Goal: Task Accomplishment & Management: Manage account settings

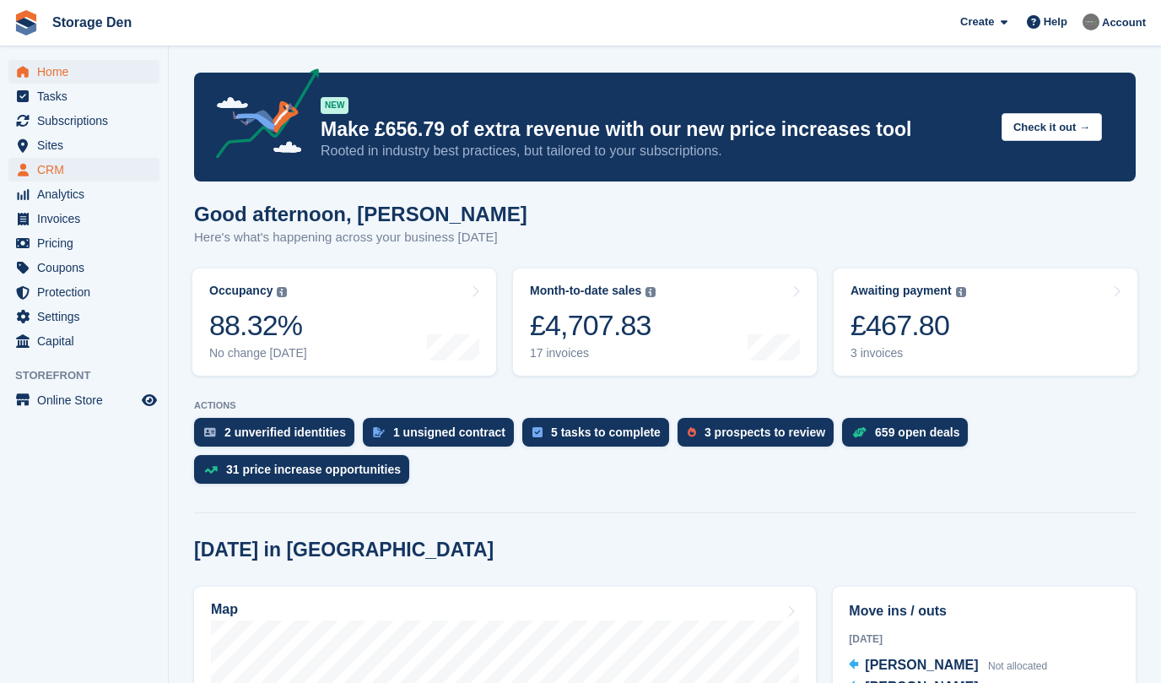
click at [61, 169] on span "CRM" at bounding box center [87, 170] width 101 height 24
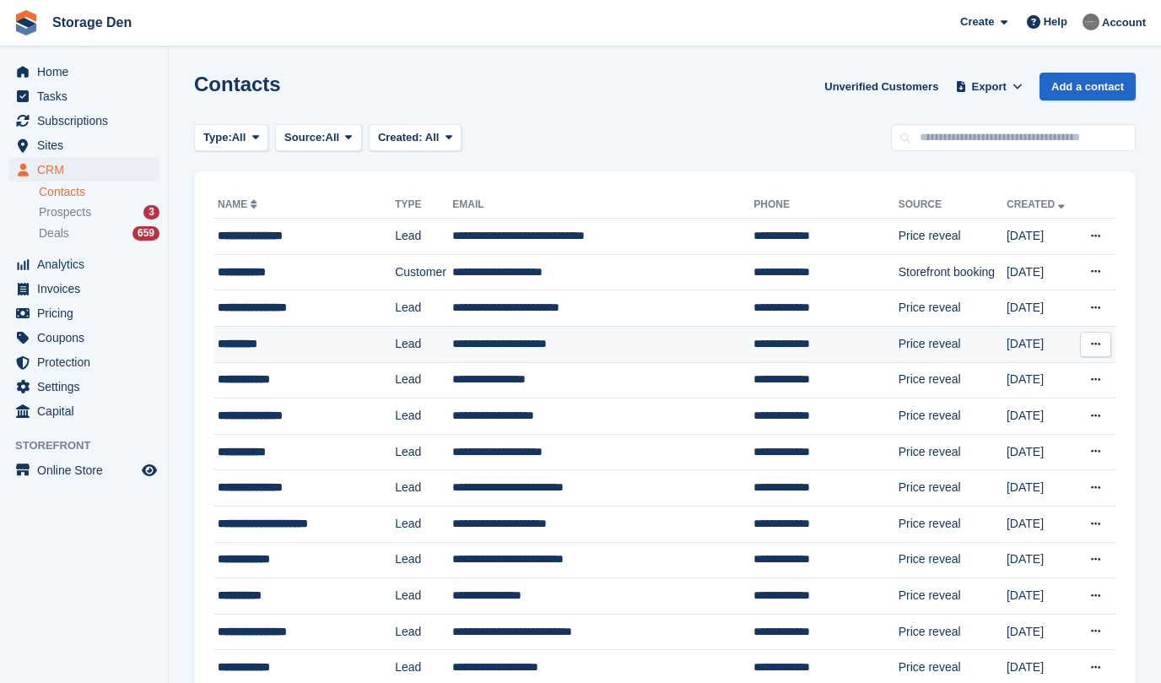
click at [314, 350] on div "*********" at bounding box center [297, 344] width 158 height 18
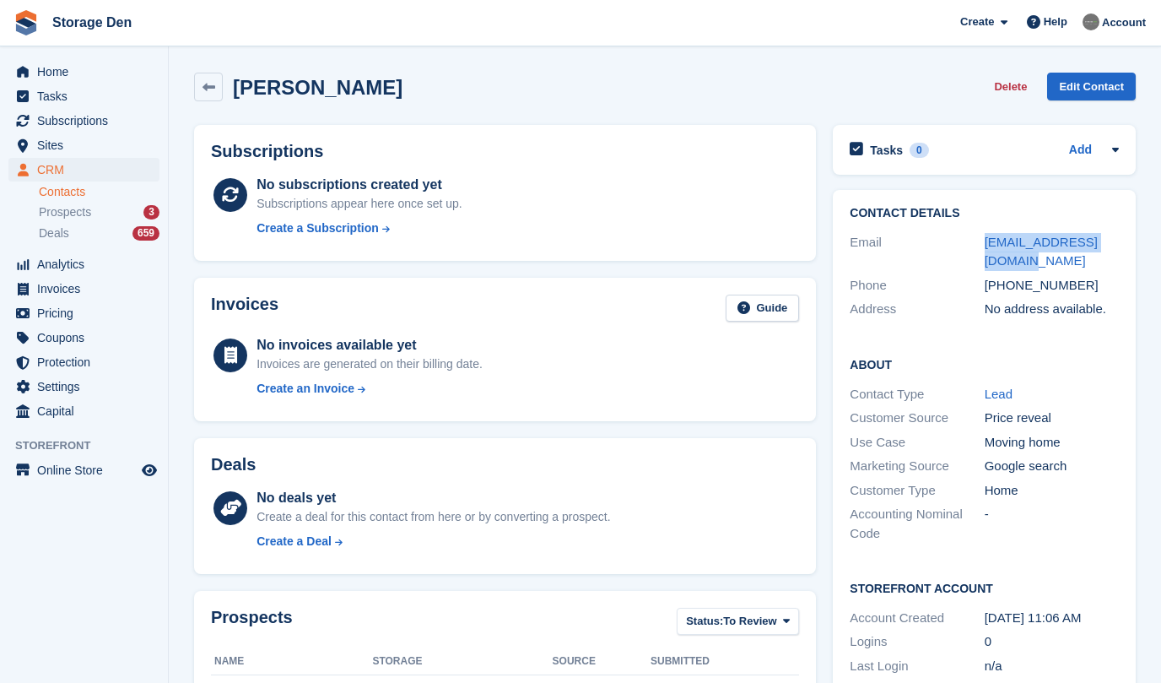
drag, startPoint x: 1020, startPoint y: 266, endPoint x: 983, endPoint y: 247, distance: 41.5
click at [983, 247] on div "Email ekatsybikova@gmail.com" at bounding box center [984, 251] width 269 height 43
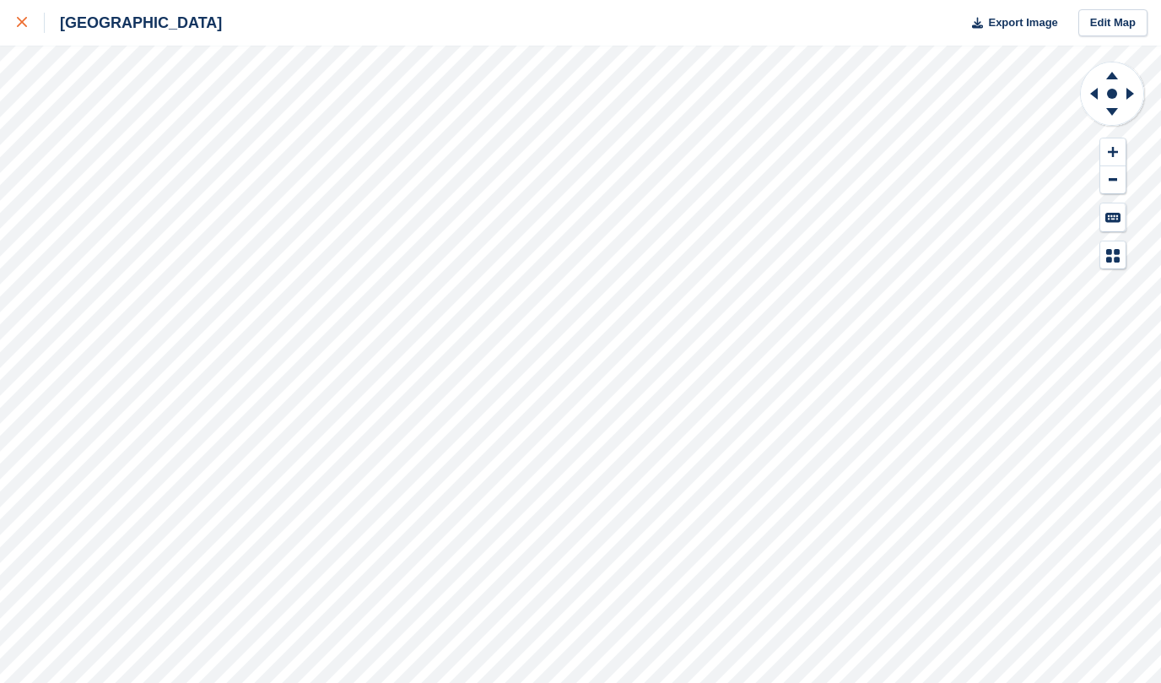
click at [21, 24] on icon at bounding box center [22, 22] width 10 height 10
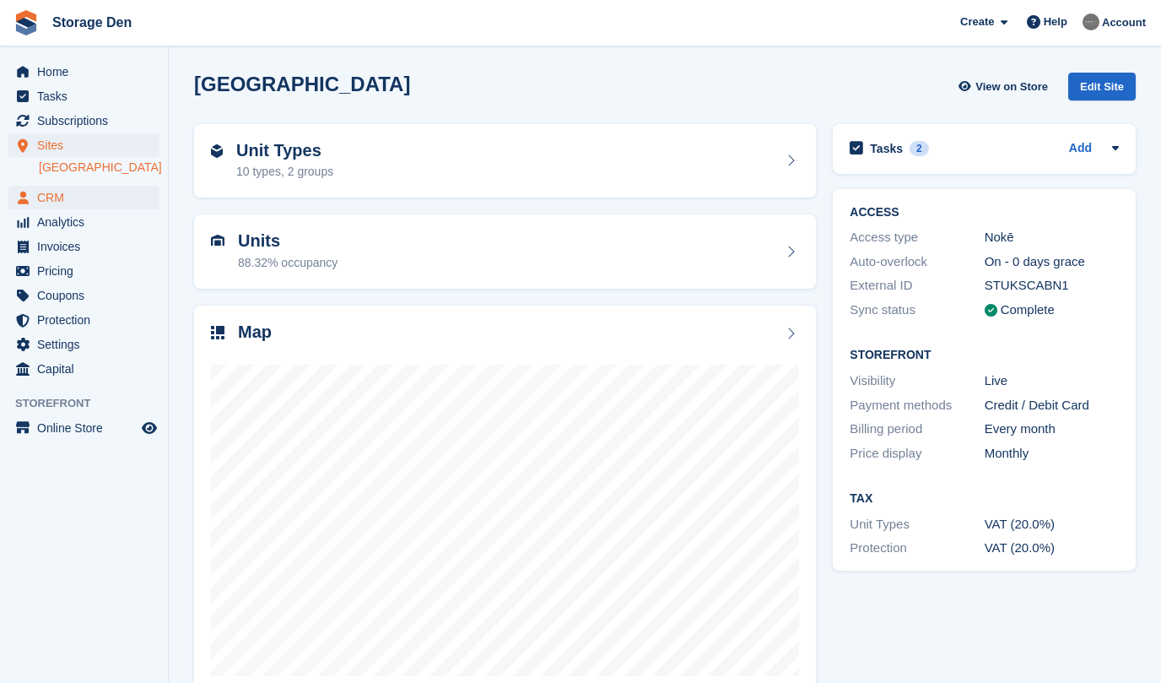
click at [107, 199] on span "CRM" at bounding box center [87, 198] width 101 height 24
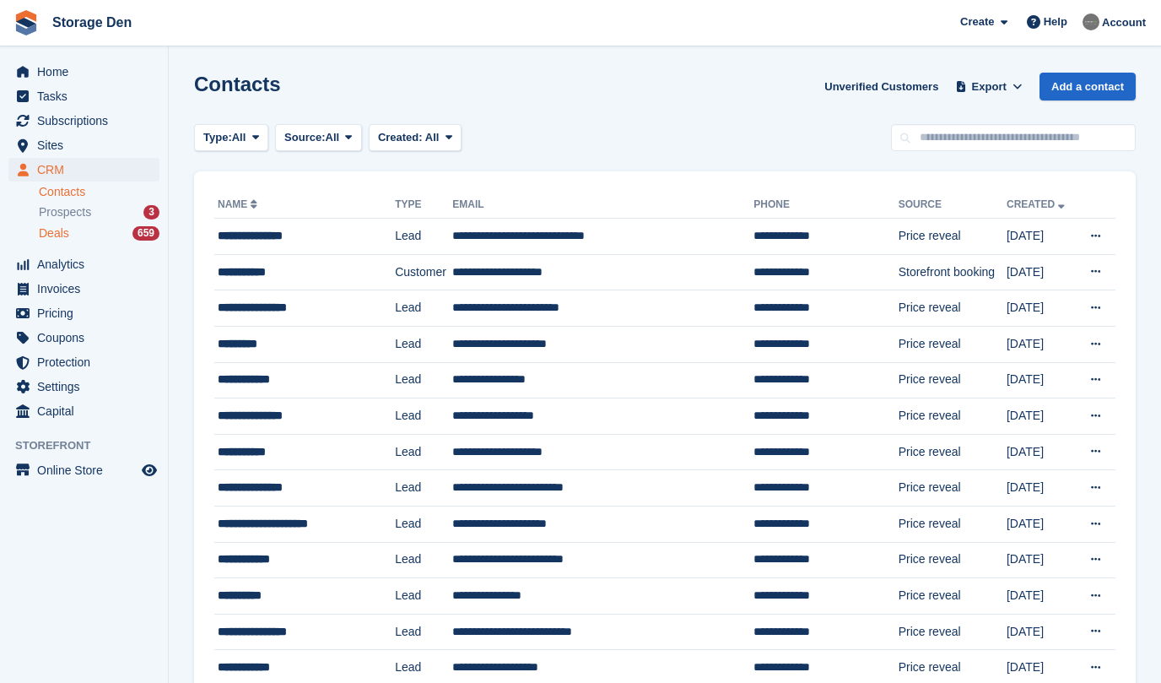
click at [98, 232] on div "Deals 659" at bounding box center [99, 233] width 121 height 16
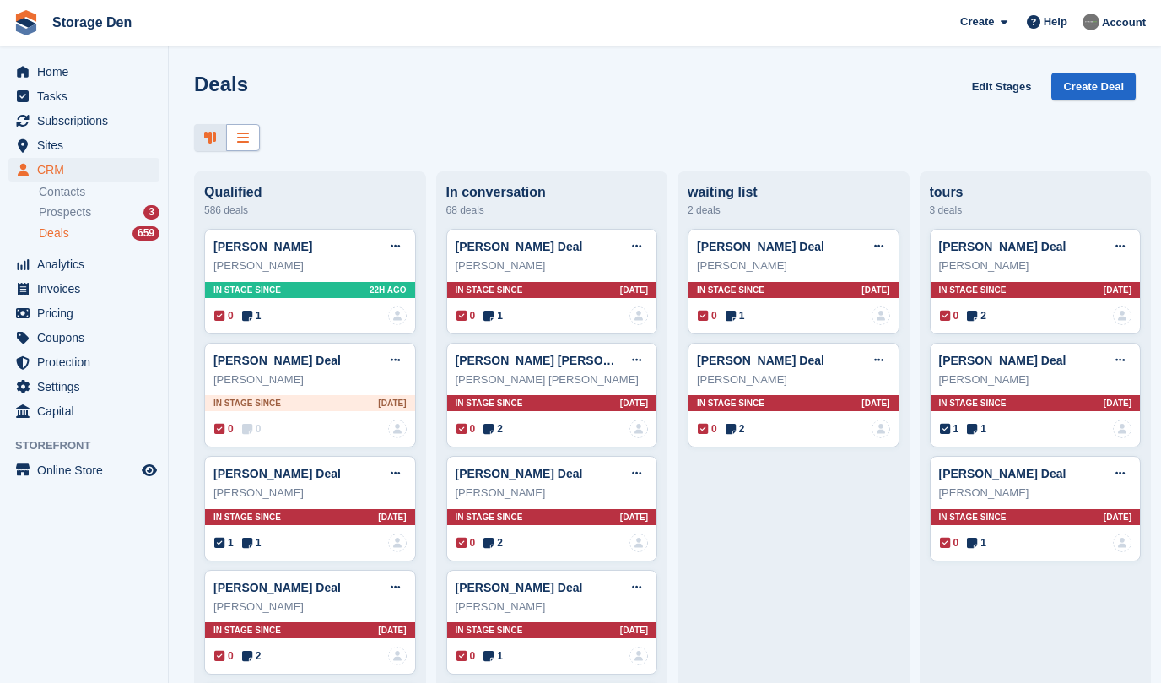
click at [238, 133] on icon at bounding box center [243, 138] width 12 height 14
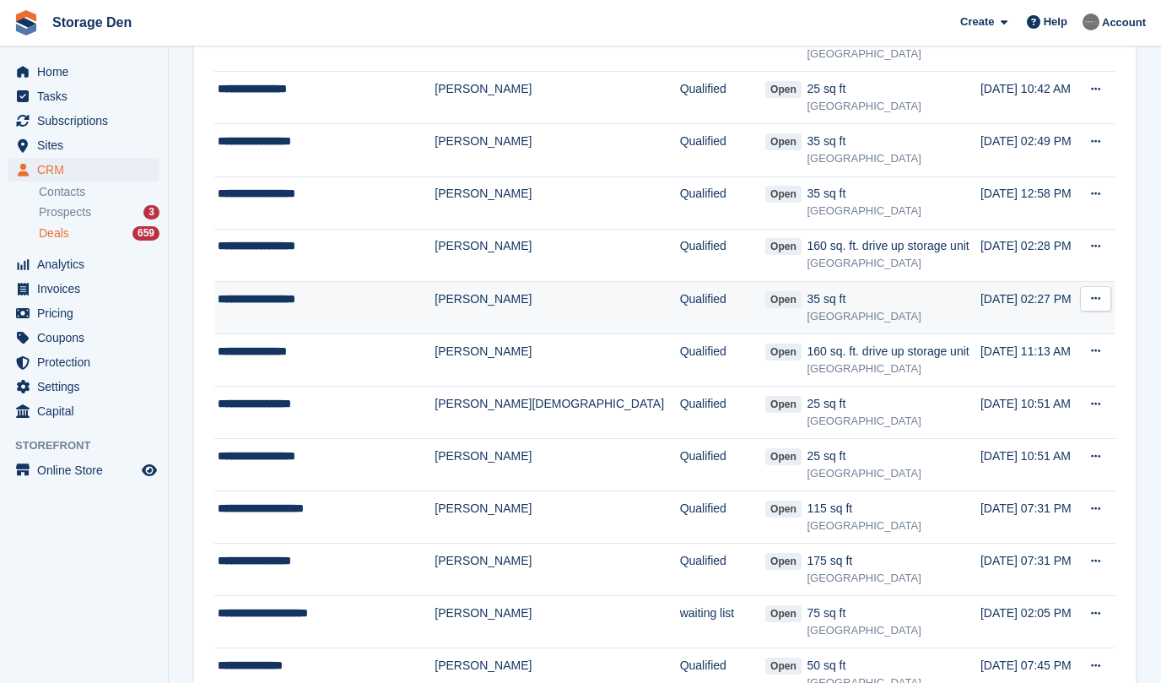
scroll to position [562, 0]
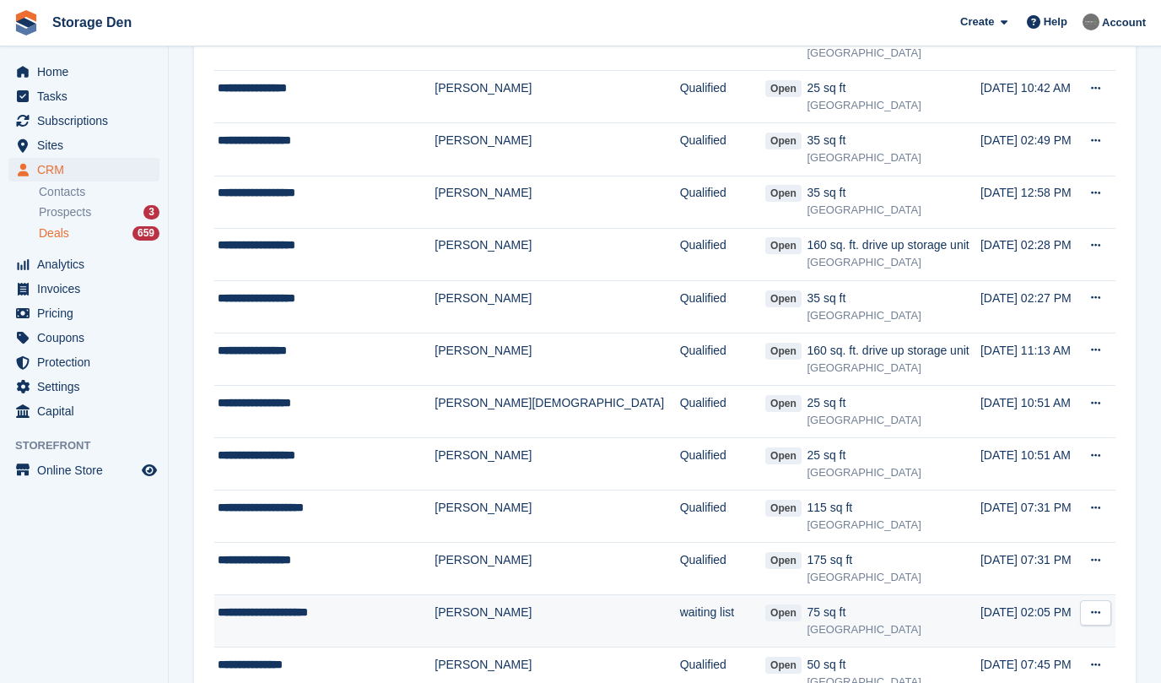
click at [341, 613] on div "**********" at bounding box center [319, 612] width 203 height 18
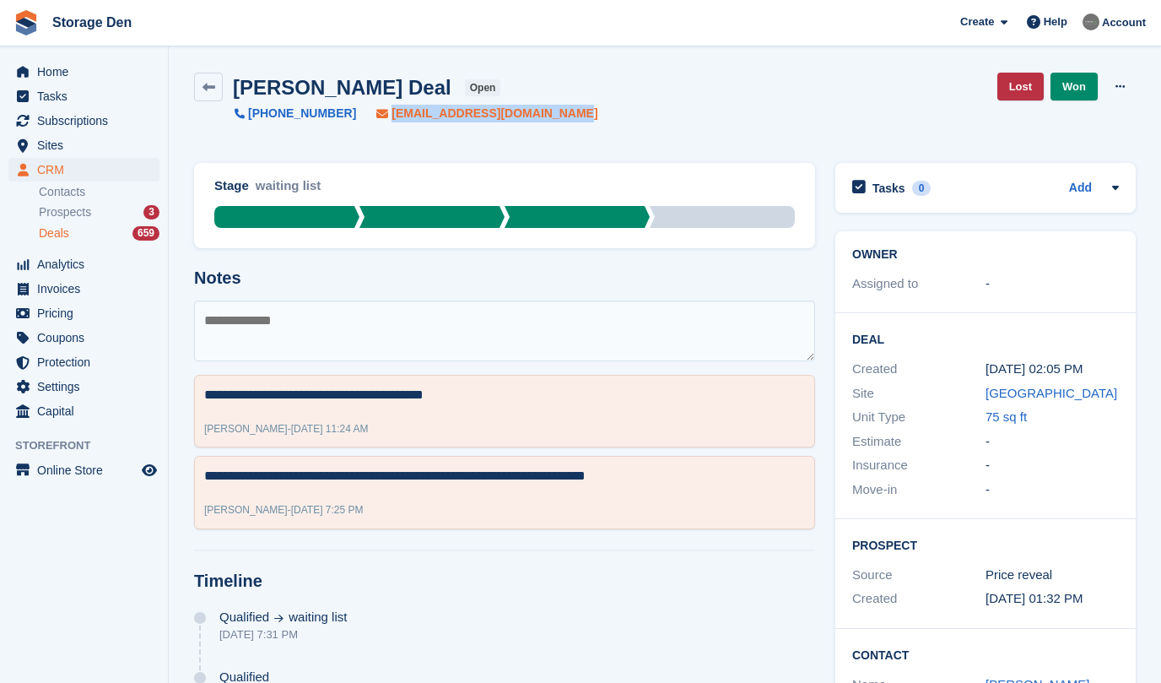
drag, startPoint x: 547, startPoint y: 108, endPoint x: 389, endPoint y: 111, distance: 157.8
click at [380, 115] on div "Elizabeth S Bell Deal open +447777604231 liz.wyrddrey@btinternet.com Lost Won E…" at bounding box center [665, 98] width 942 height 50
click at [320, 322] on textarea at bounding box center [504, 330] width 621 height 61
type textarea "**********"
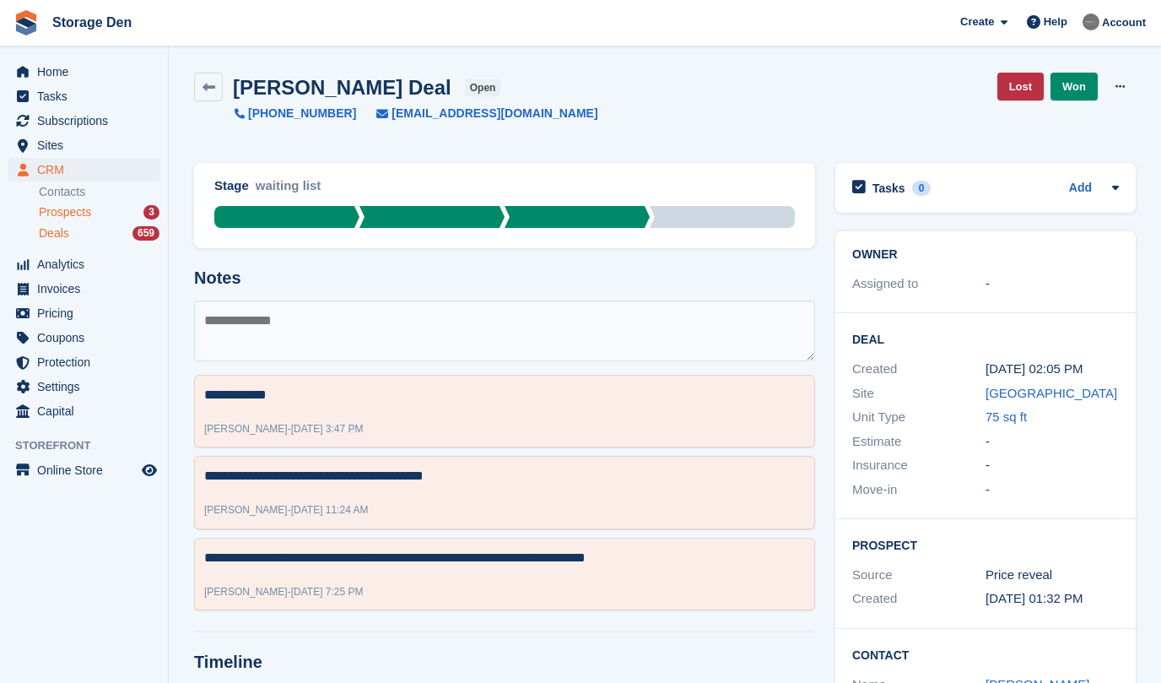
click at [102, 215] on div "Prospects 3" at bounding box center [99, 212] width 121 height 16
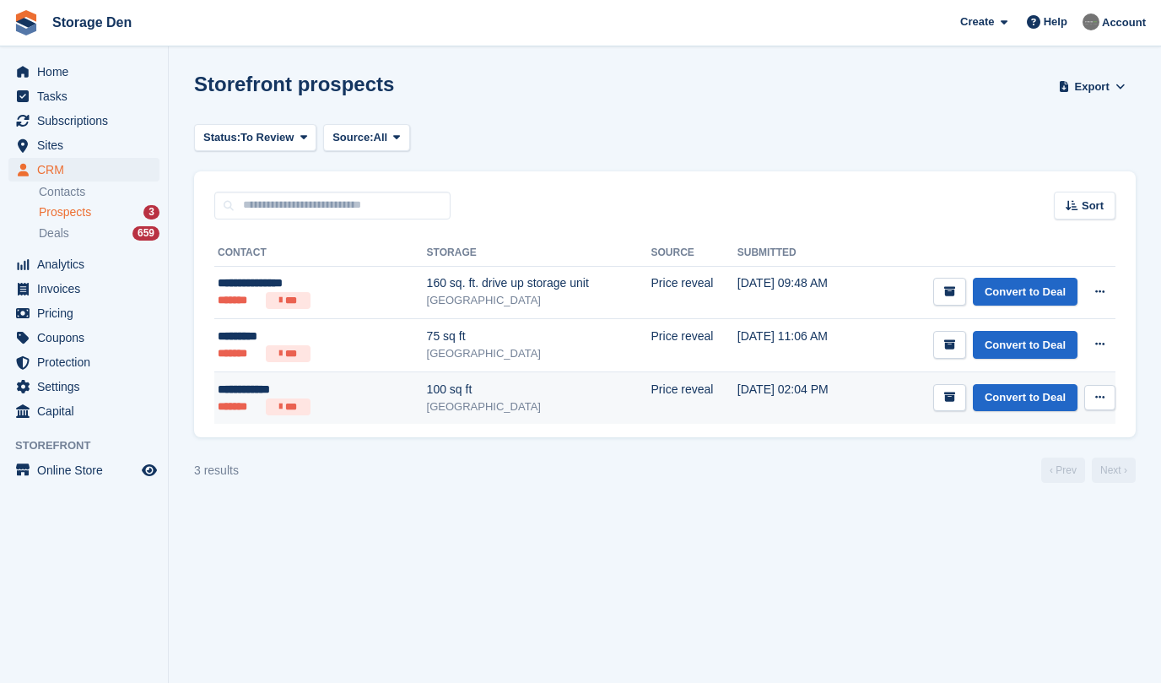
click at [477, 406] on div "[GEOGRAPHIC_DATA]" at bounding box center [539, 406] width 224 height 17
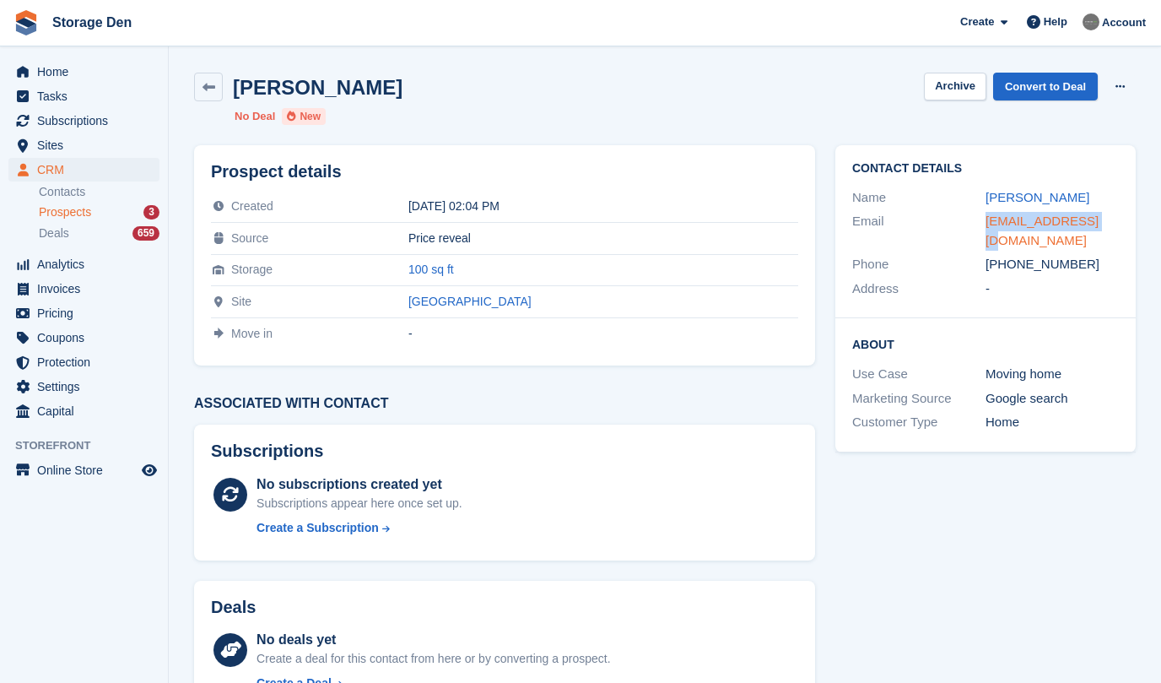
drag, startPoint x: 1094, startPoint y: 223, endPoint x: 986, endPoint y: 221, distance: 108.0
click at [986, 221] on div "[EMAIL_ADDRESS][DOMAIN_NAME]" at bounding box center [1052, 231] width 133 height 38
click at [1058, 82] on link "Convert to Deal" at bounding box center [1045, 87] width 105 height 28
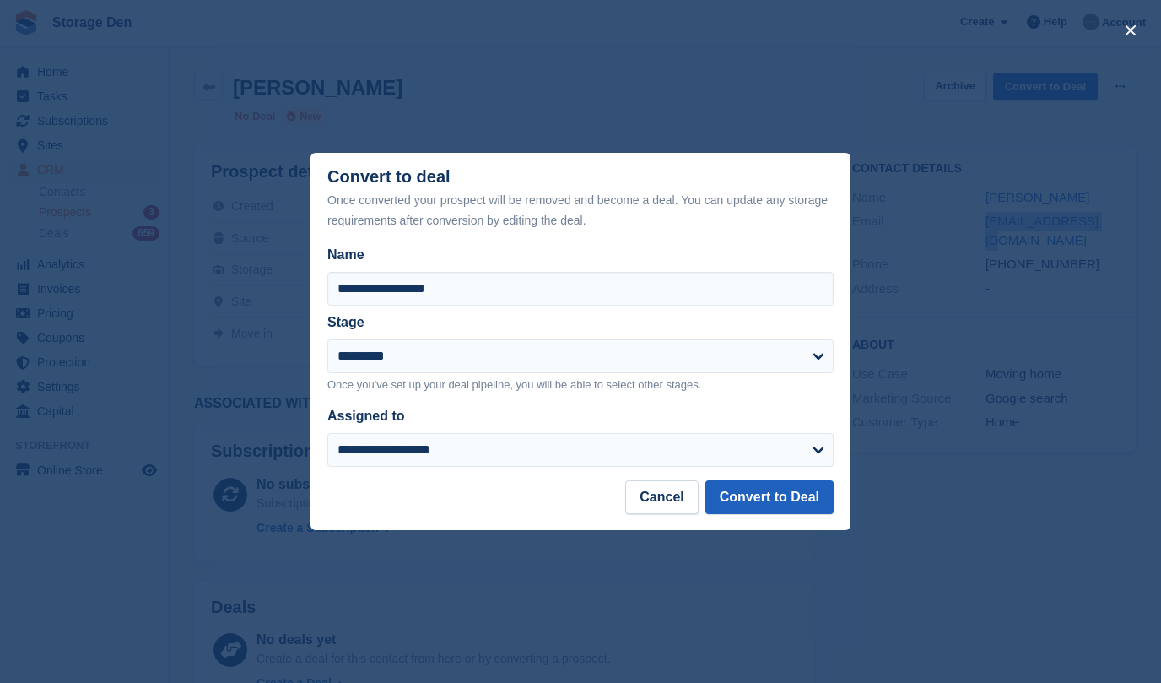
click at [782, 495] on button "Convert to Deal" at bounding box center [769, 497] width 128 height 34
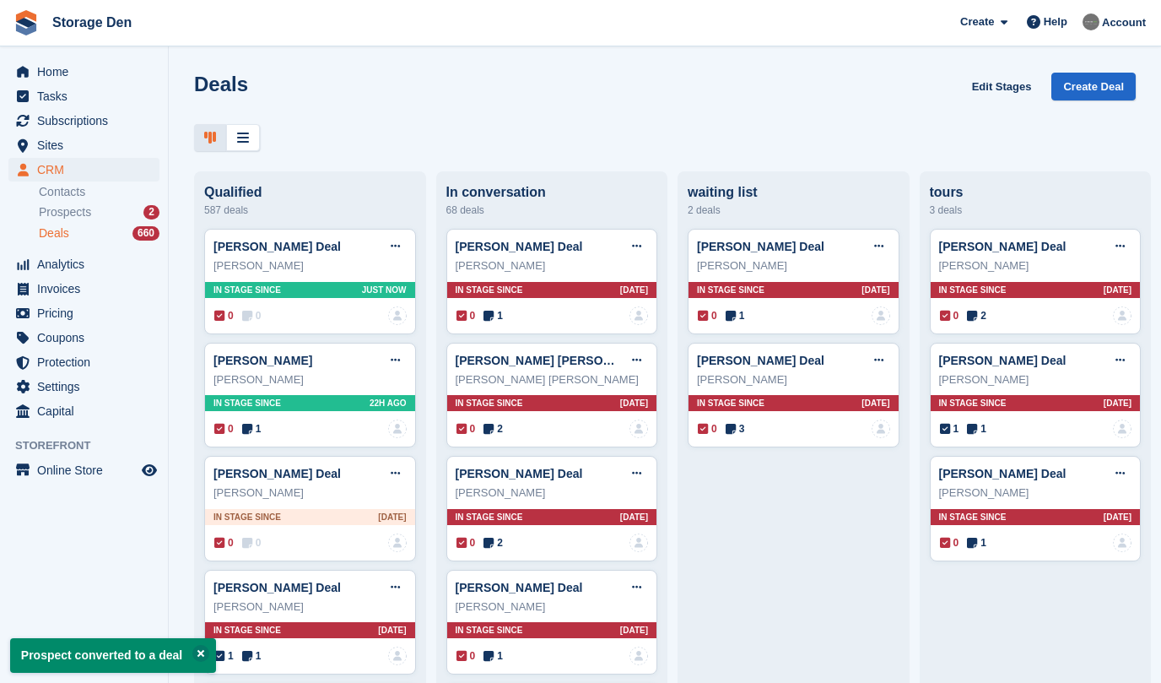
click at [67, 228] on span "Deals" at bounding box center [54, 233] width 30 height 16
click at [89, 210] on span "Prospects" at bounding box center [65, 212] width 52 height 16
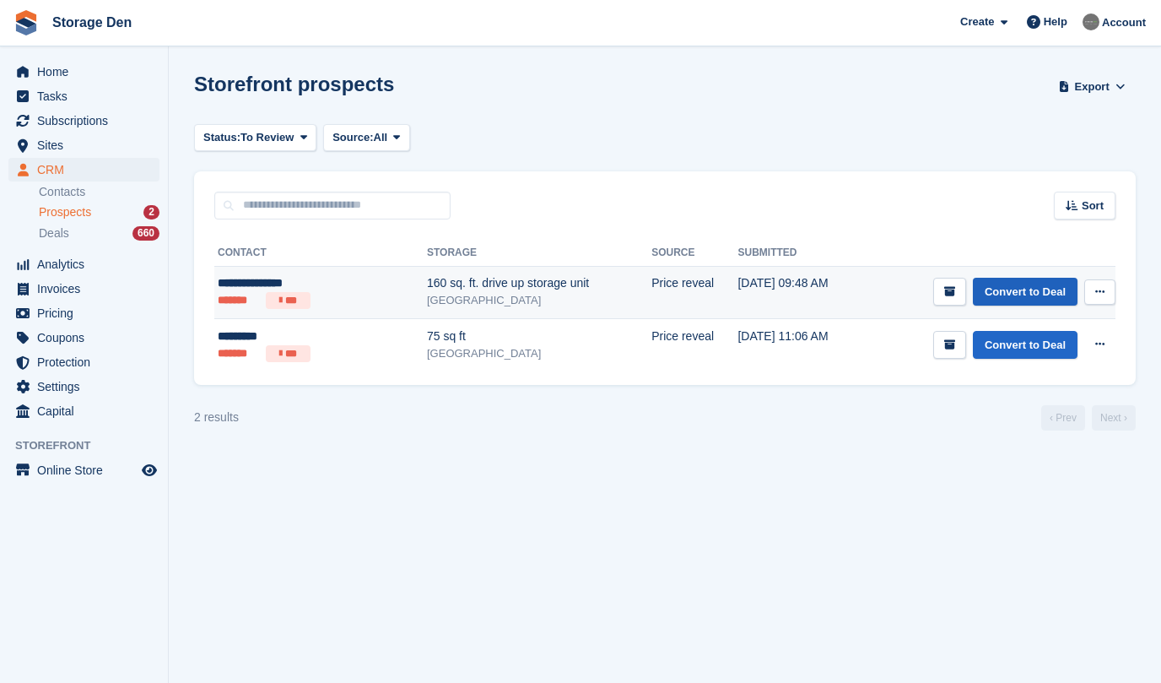
click at [1032, 295] on link "Convert to Deal" at bounding box center [1025, 292] width 105 height 28
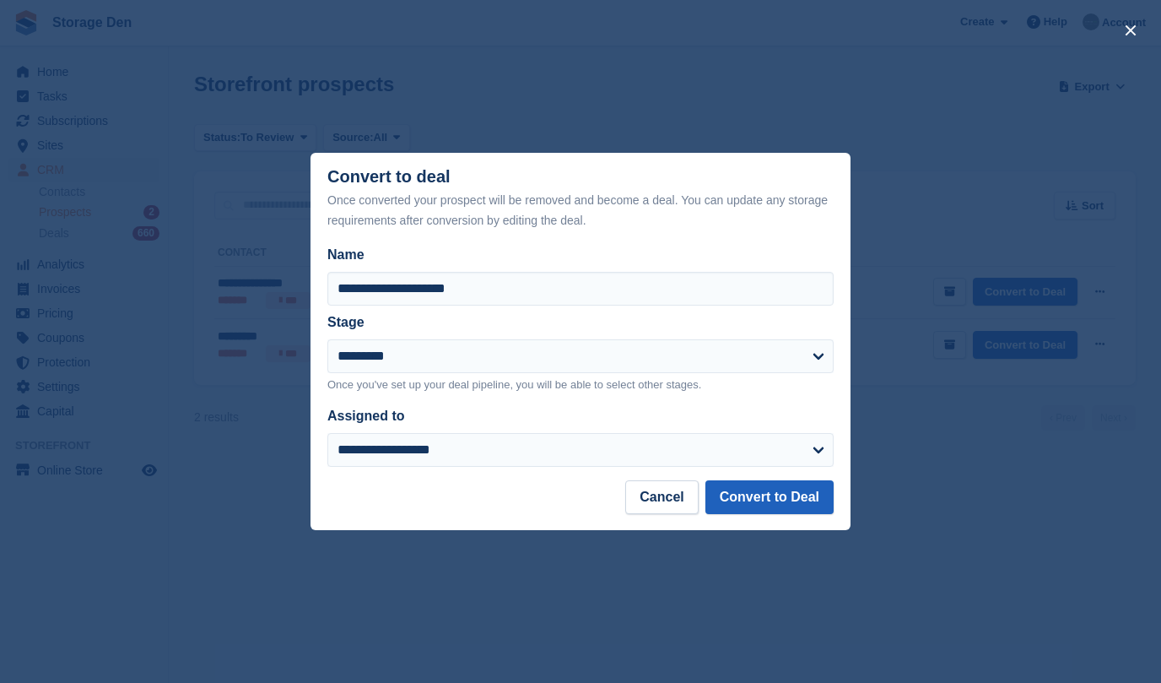
click at [771, 494] on button "Convert to Deal" at bounding box center [769, 497] width 128 height 34
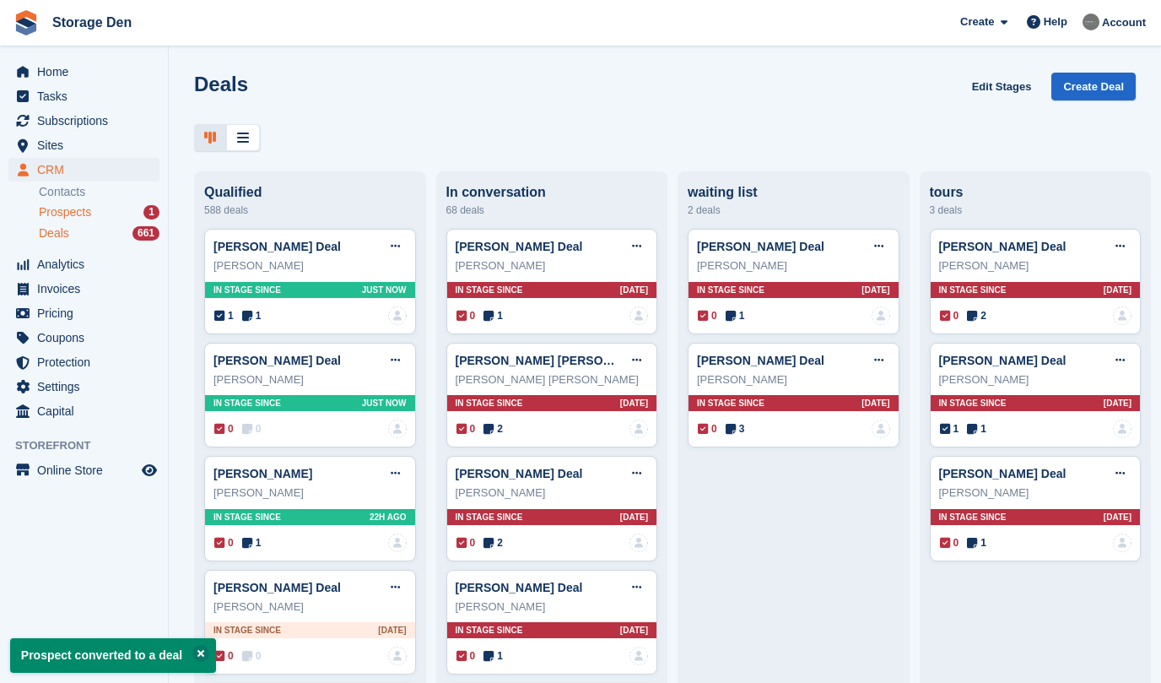
click at [88, 214] on span "Prospects" at bounding box center [65, 212] width 52 height 16
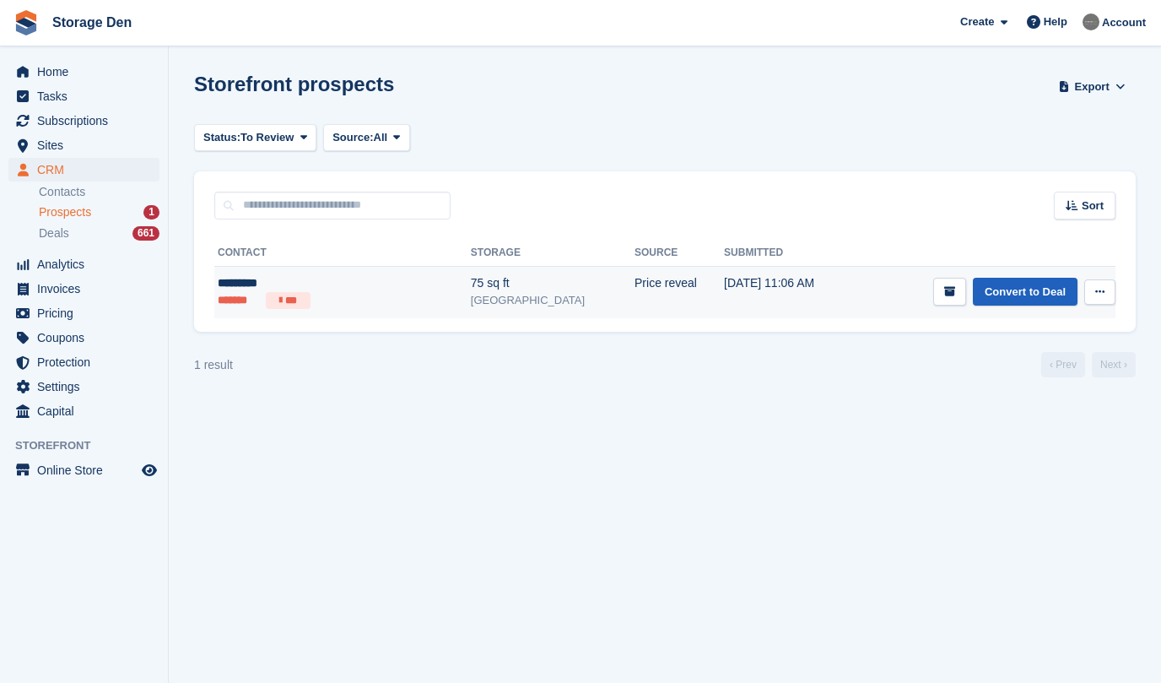
click at [987, 289] on link "Convert to Deal" at bounding box center [1025, 292] width 105 height 28
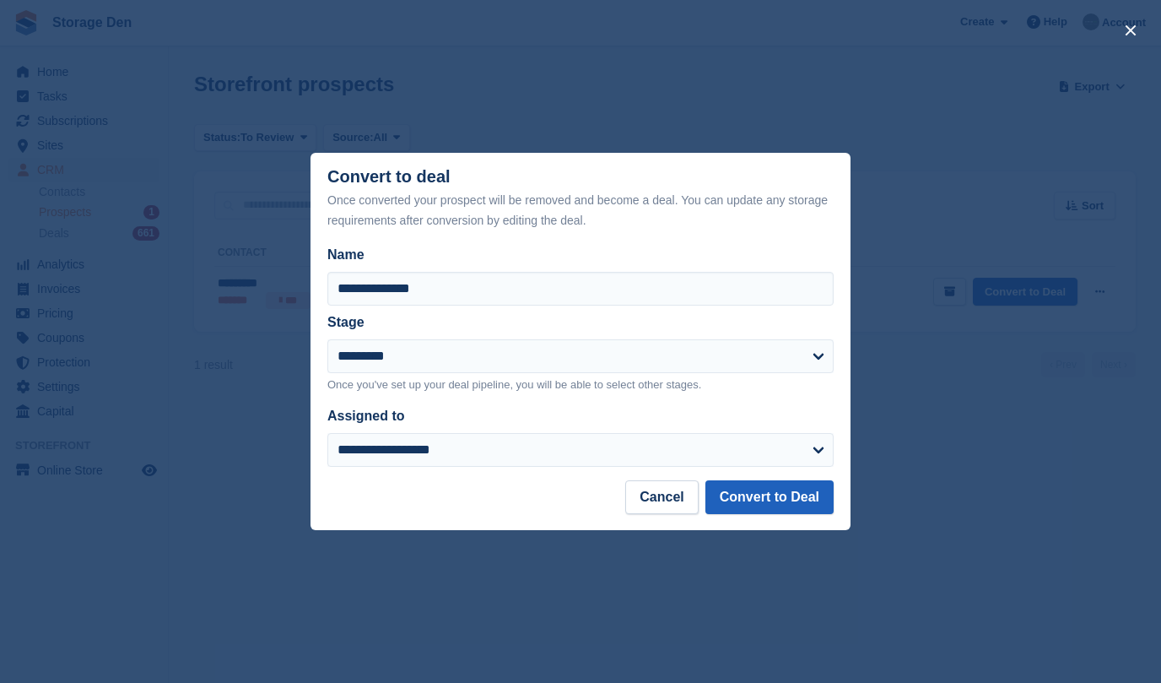
click at [729, 504] on button "Convert to Deal" at bounding box center [769, 497] width 128 height 34
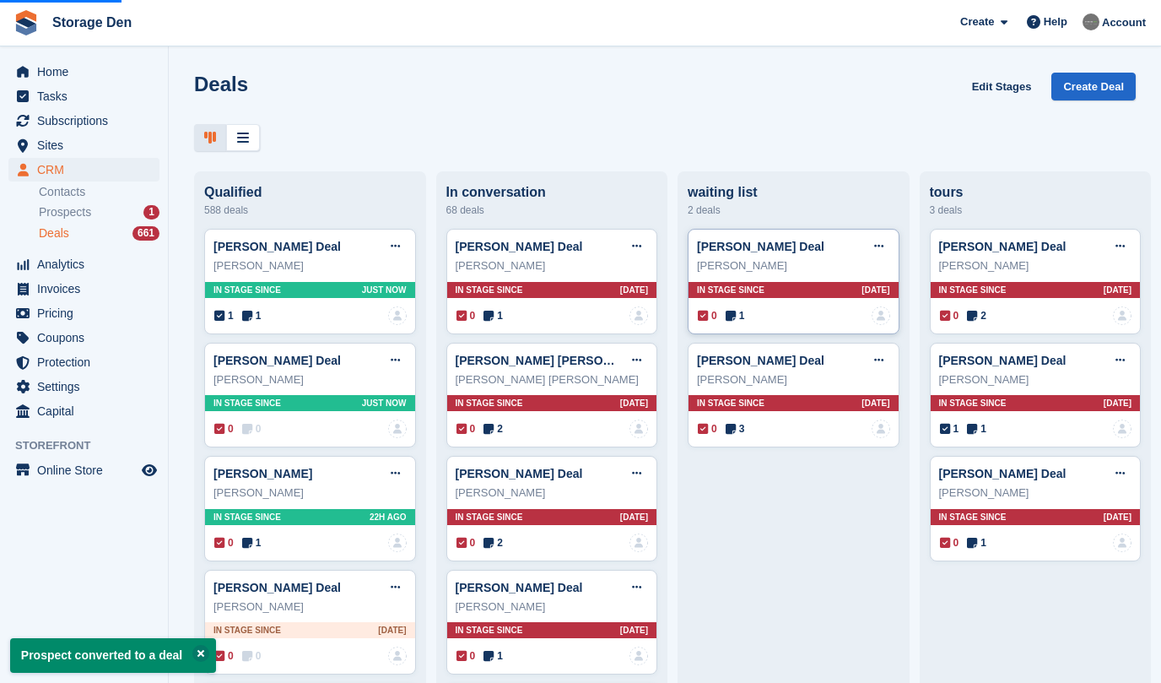
click at [735, 306] on div "[PERSON_NAME] Deal Edit deal [PERSON_NAME] as won [PERSON_NAME] as lost Delete …" at bounding box center [794, 281] width 212 height 105
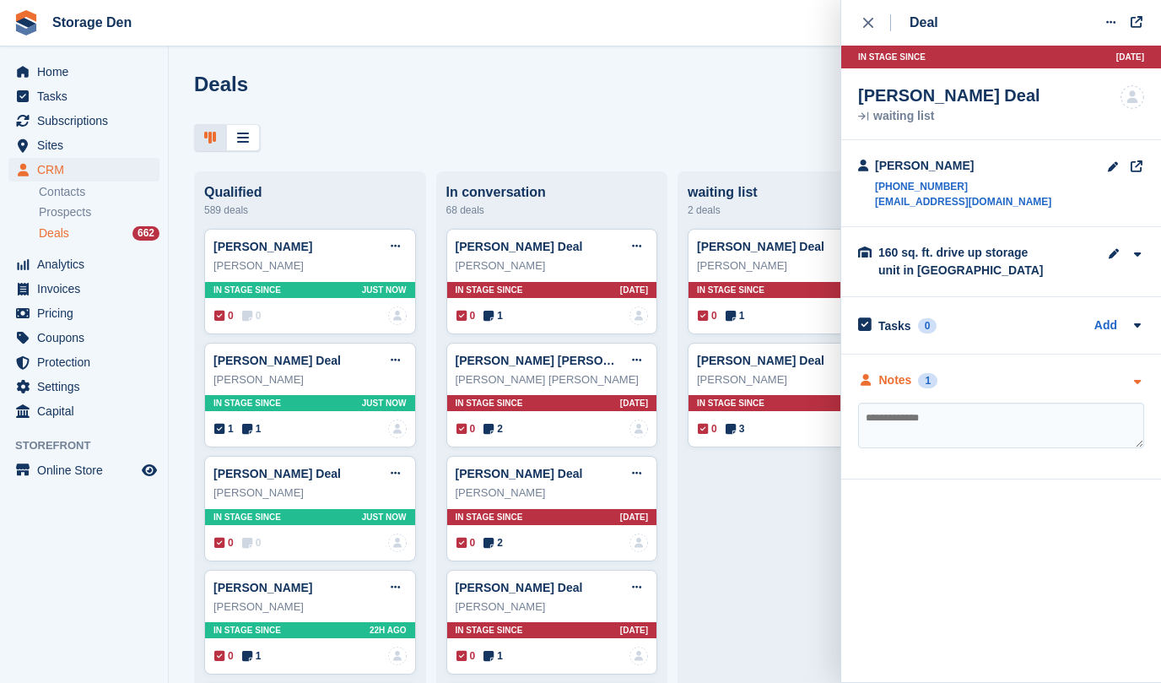
click at [904, 374] on div "Notes" at bounding box center [895, 380] width 33 height 18
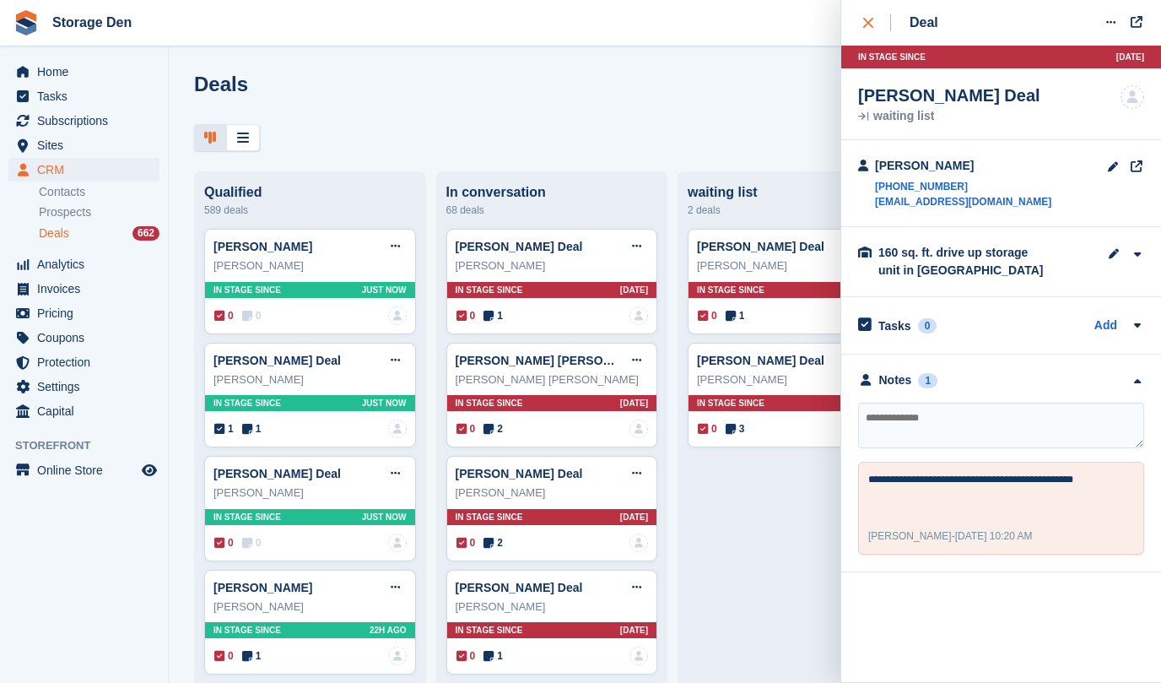
click at [865, 20] on icon "close" at bounding box center [868, 23] width 10 height 10
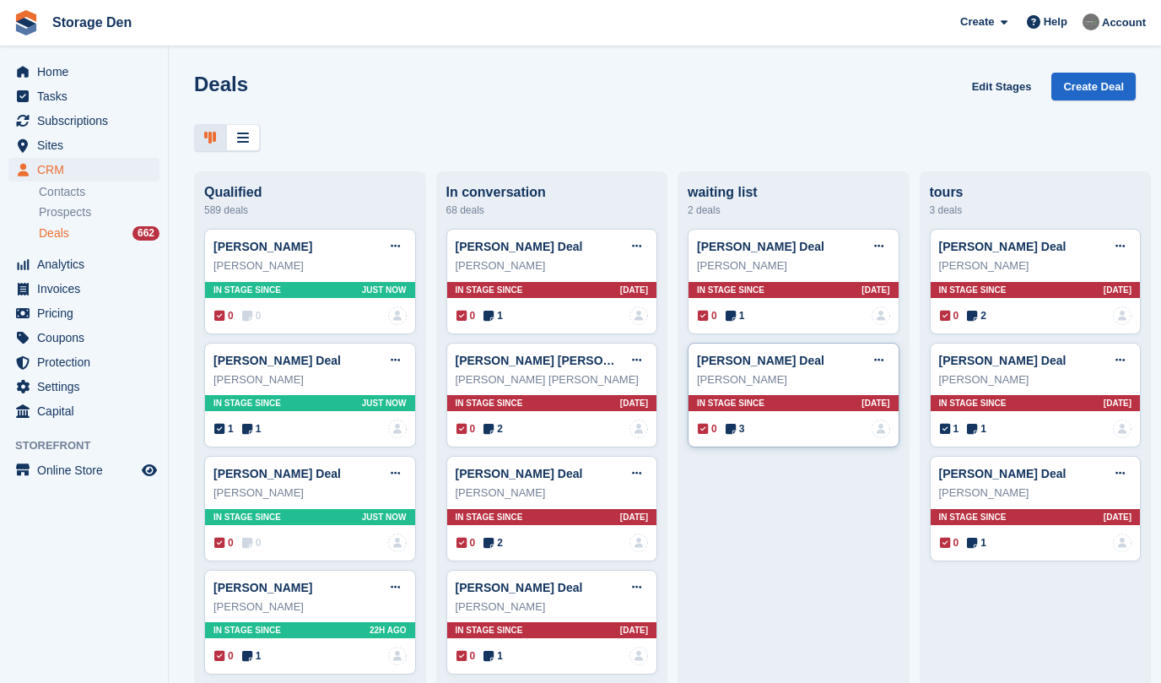
click at [730, 425] on icon at bounding box center [731, 429] width 10 height 12
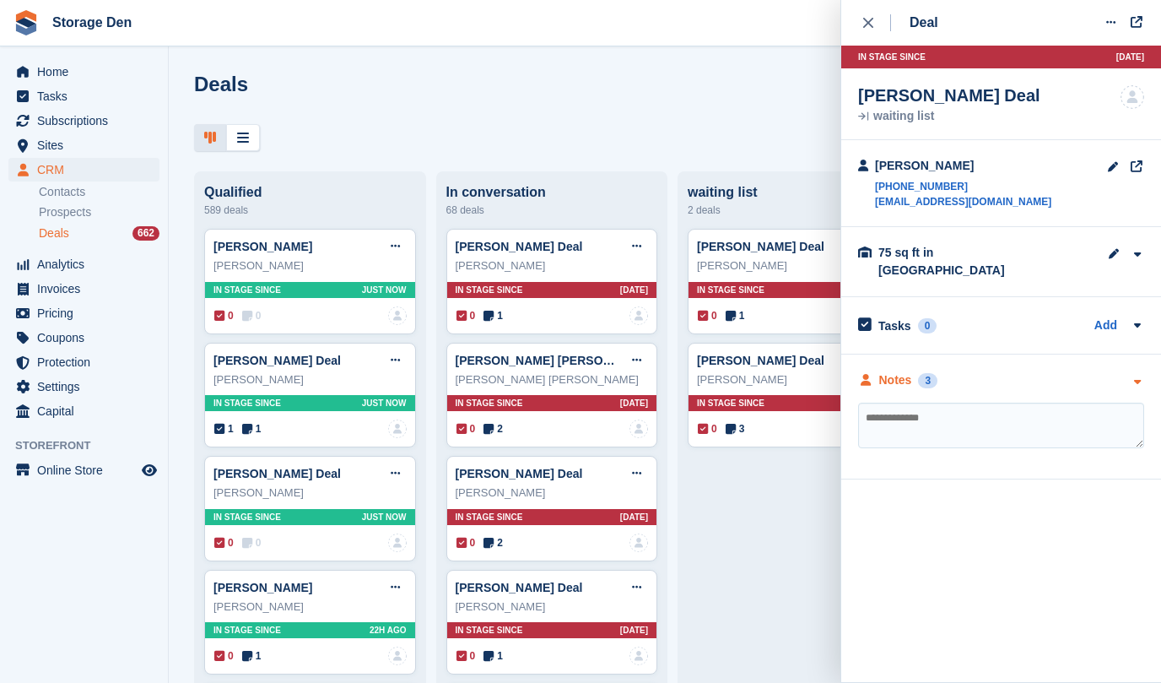
click at [900, 371] on div "Notes" at bounding box center [895, 380] width 33 height 18
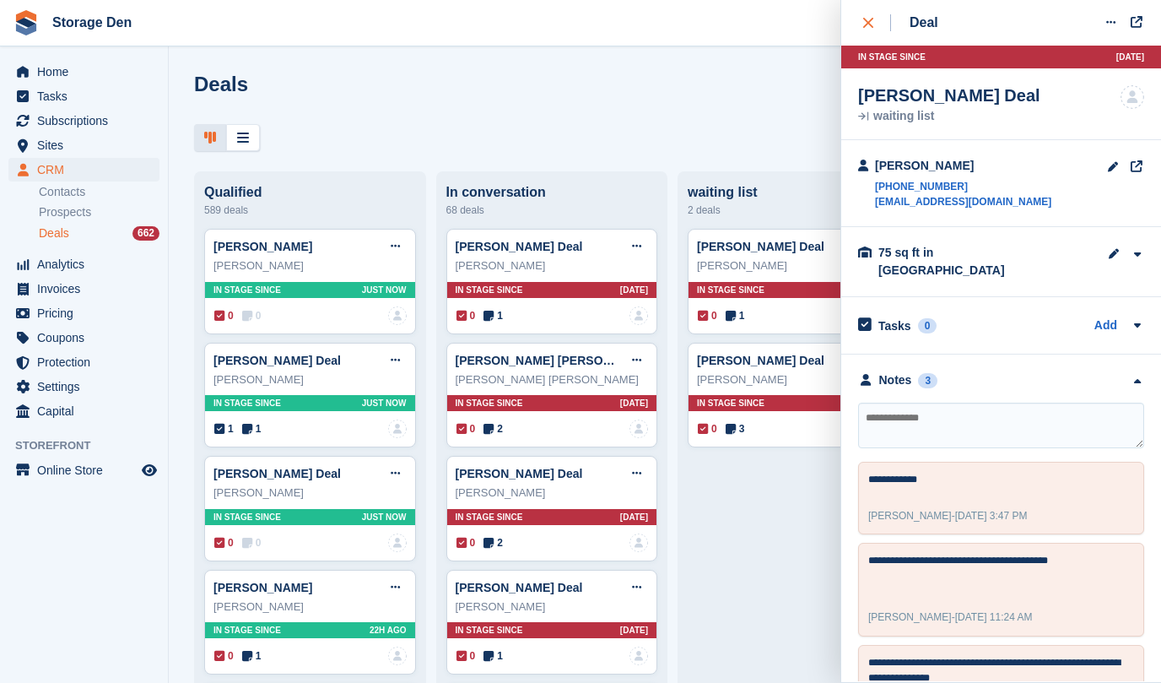
click at [873, 32] on button "close" at bounding box center [877, 23] width 38 height 46
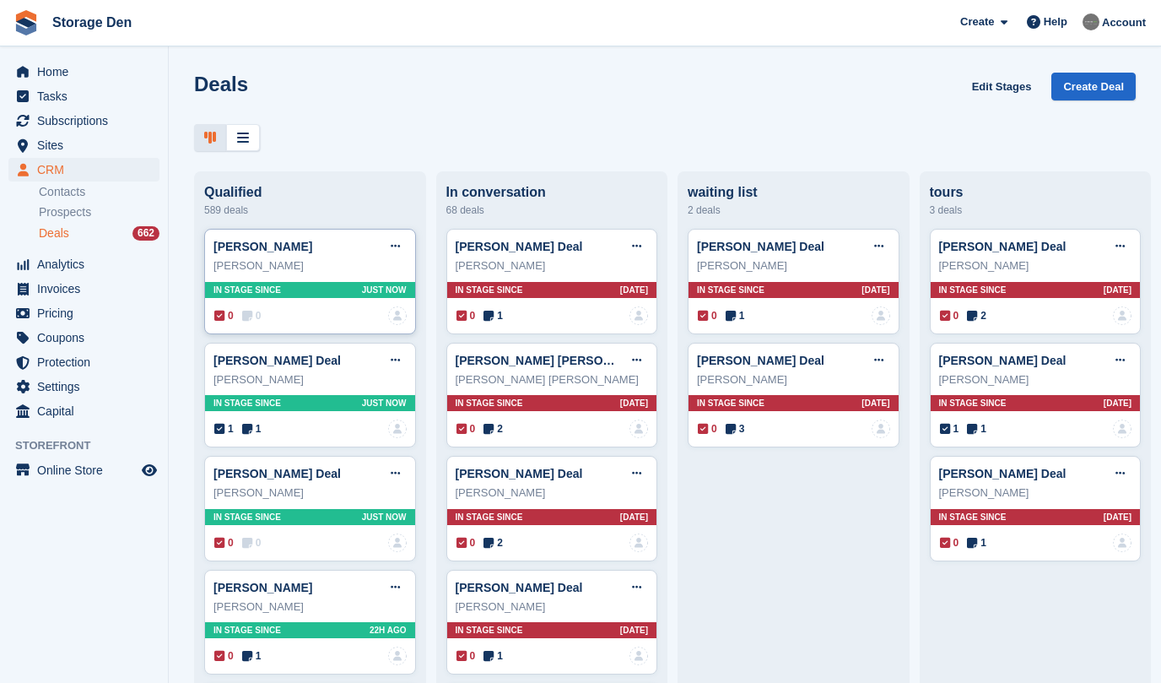
click at [252, 313] on icon at bounding box center [247, 316] width 10 height 12
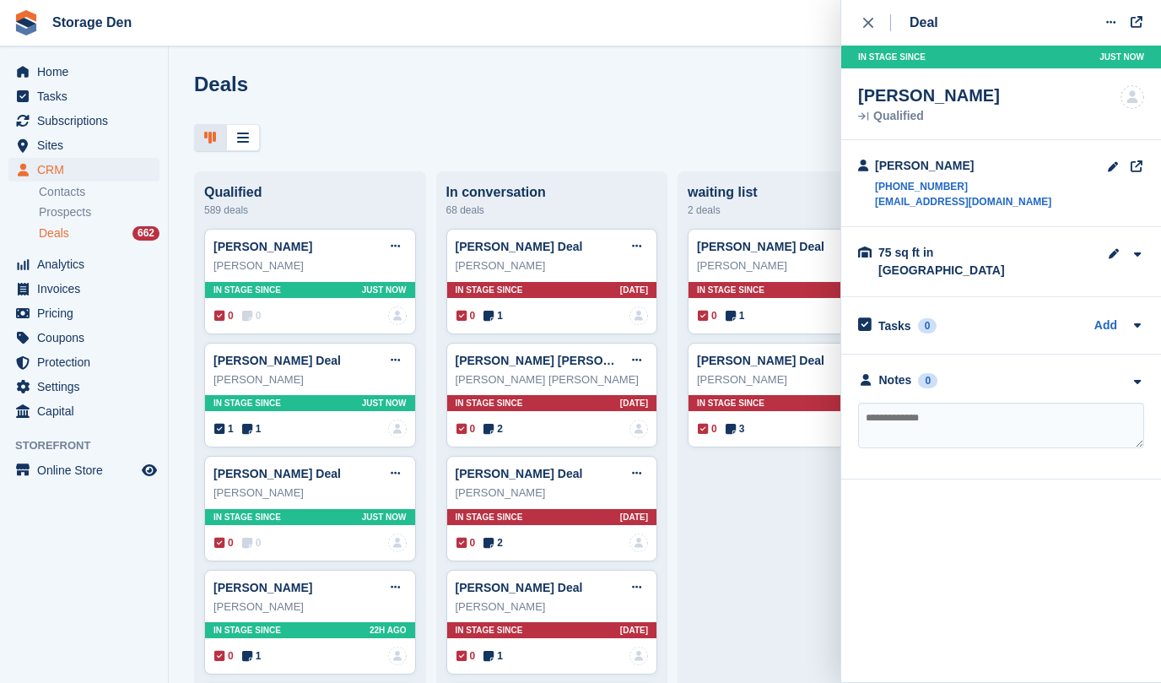
click at [952, 403] on textarea at bounding box center [1001, 426] width 286 height 46
type textarea "**********"
